Goal: Transaction & Acquisition: Purchase product/service

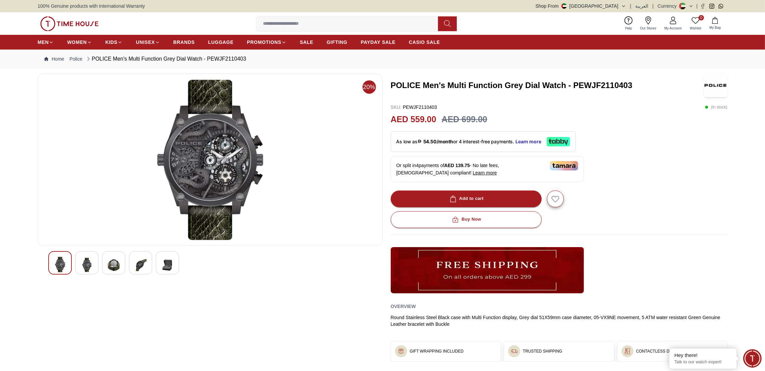
click at [84, 247] on img at bounding box center [87, 265] width 12 height 16
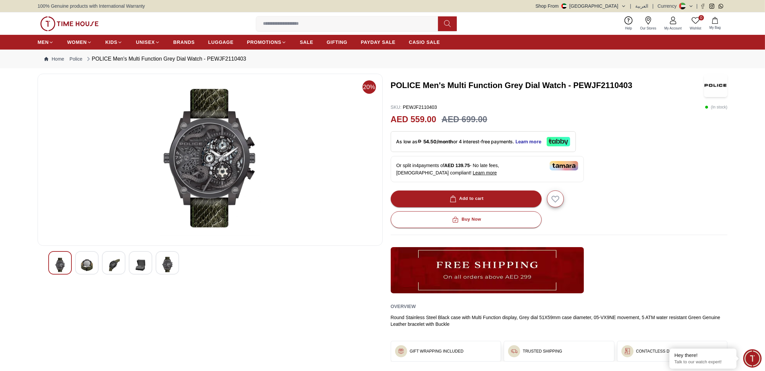
click at [108, 247] on img at bounding box center [114, 265] width 12 height 16
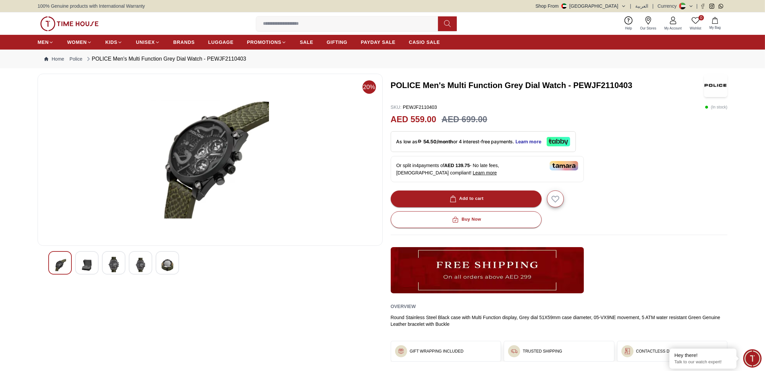
click at [132, 247] on div at bounding box center [140, 262] width 23 height 23
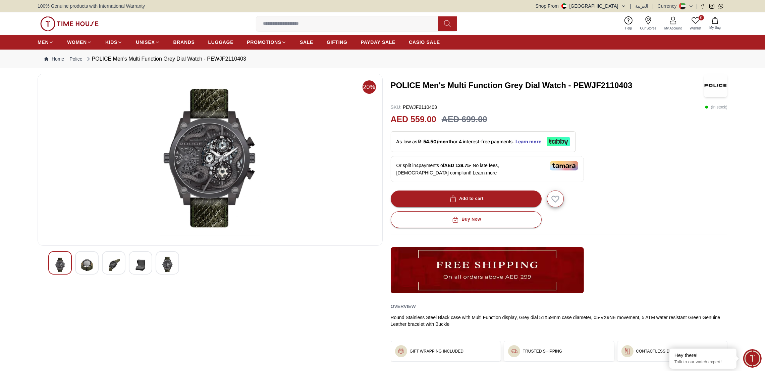
click at [168, 247] on img at bounding box center [167, 264] width 12 height 15
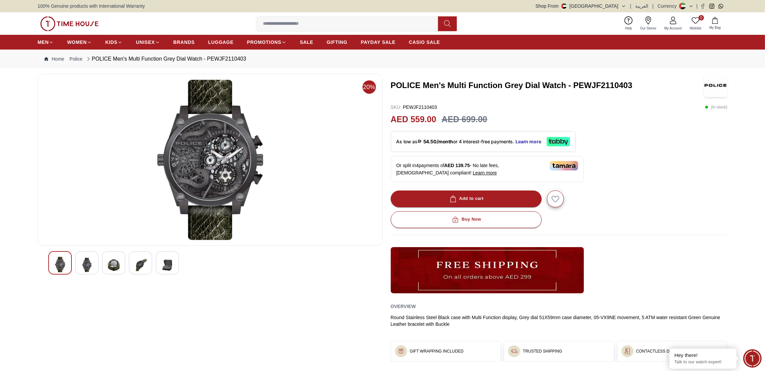
click at [67, 247] on div at bounding box center [59, 262] width 23 height 23
drag, startPoint x: 634, startPoint y: 84, endPoint x: 389, endPoint y: 74, distance: 245.9
click at [389, 74] on div "20% POLICE Men's Multi Function Grey Dial Watch - PEWJF2110403 SKU : PEWJF21104…" at bounding box center [382, 228] width 689 height 308
copy h3 "POLICE Men's Multi Function Grey Dial Watch - PEWJF2110403"
click at [87, 247] on img at bounding box center [87, 265] width 12 height 16
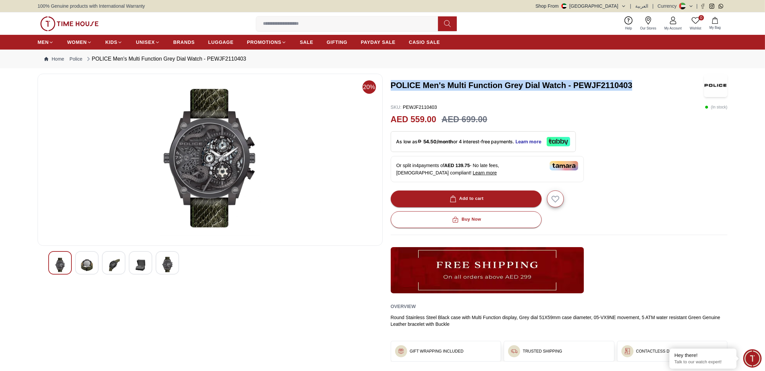
click at [116, 247] on img at bounding box center [114, 265] width 12 height 16
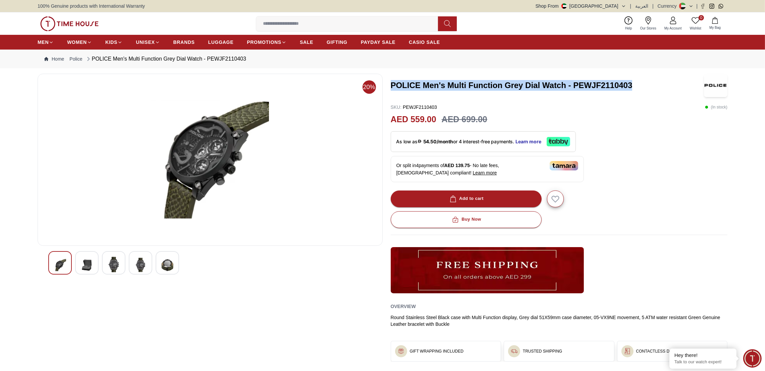
click at [215, 130] on img at bounding box center [210, 159] width 334 height 161
click at [201, 153] on img at bounding box center [210, 159] width 334 height 161
click at [58, 247] on img at bounding box center [60, 265] width 12 height 16
copy h3 "POLICE Men's Multi Function Grey Dial Watch - PEWJF2110403"
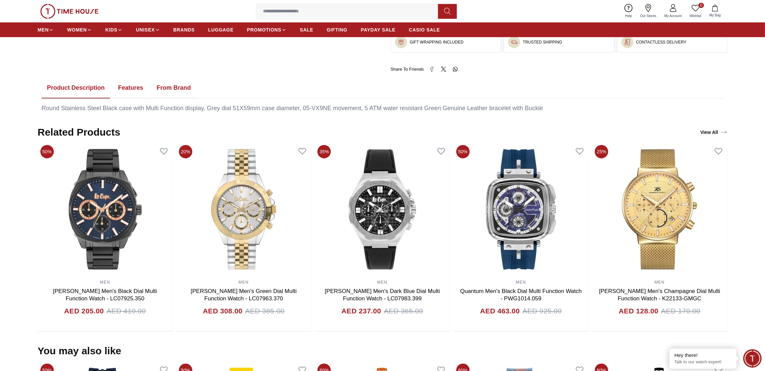
scroll to position [502, 0]
